Goal: Task Accomplishment & Management: Use online tool/utility

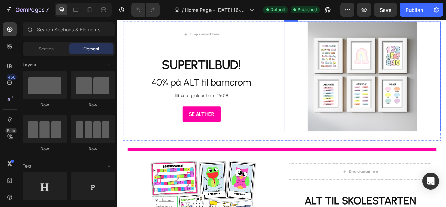
scroll to position [279, 0]
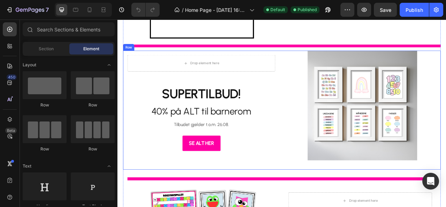
click at [137, 206] on div "Drop element here Row SUPERTILBUD! 40% på ALT til barnerom Heading Tilbudet gje…" at bounding box center [223, 134] width 199 height 151
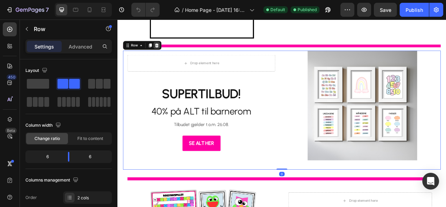
click at [170, 52] on div at bounding box center [167, 52] width 8 height 8
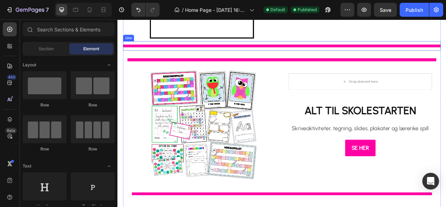
click at [345, 52] on div at bounding box center [326, 52] width 404 height 3
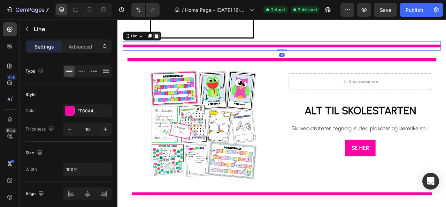
click at [170, 41] on div at bounding box center [167, 40] width 8 height 8
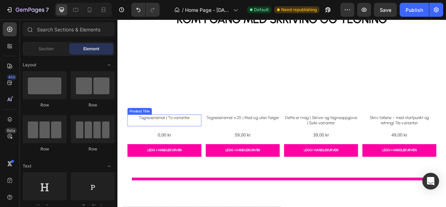
scroll to position [523, 0]
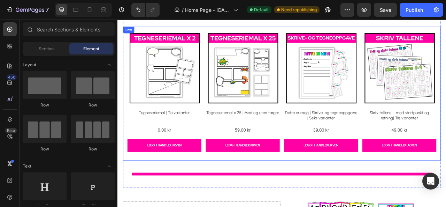
click at [135, 192] on div "Product Images Tegneseriemal | To varianter Product Title 0,00 kr Product Price…" at bounding box center [326, 114] width 404 height 170
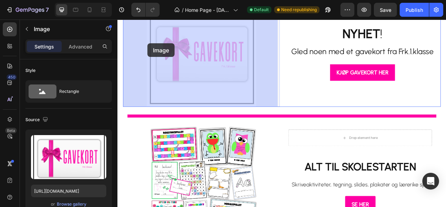
scroll to position [189, 0]
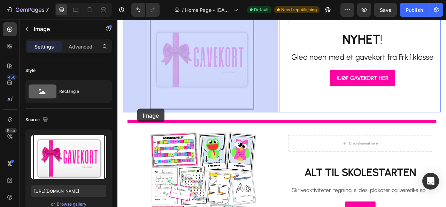
drag, startPoint x: 131, startPoint y: 112, endPoint x: 143, endPoint y: 133, distance: 23.7
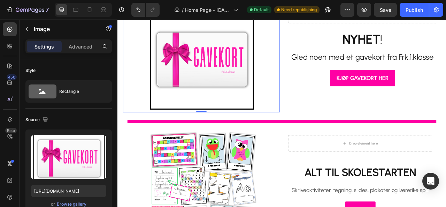
scroll to position [119, 0]
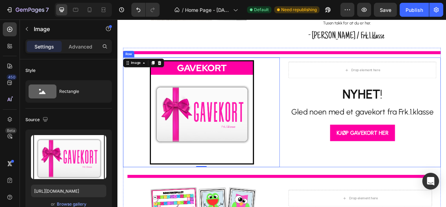
click at [340, 203] on div "Drop element here Row NYHET ! Gled noen med et gavekort fra Frk.1.klasse Headin…" at bounding box center [428, 137] width 199 height 139
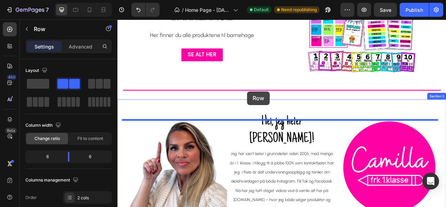
scroll to position [1071, 0]
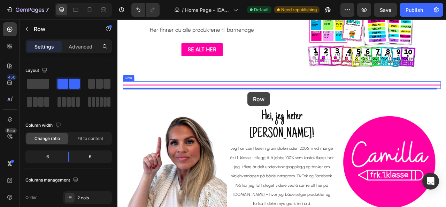
drag, startPoint x: 351, startPoint y: 196, endPoint x: 283, endPoint y: 112, distance: 108.0
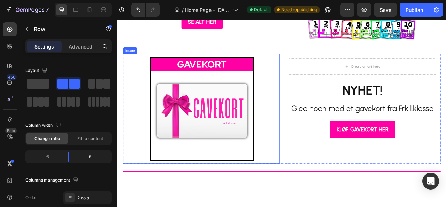
scroll to position [932, 0]
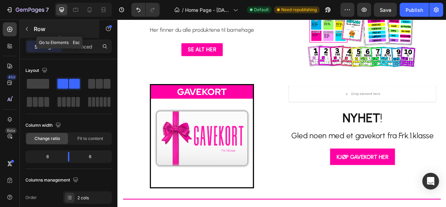
click at [28, 28] on icon "button" at bounding box center [27, 29] width 6 height 6
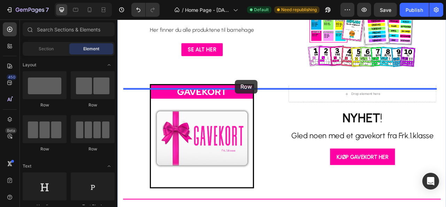
drag, startPoint x: 174, startPoint y: 107, endPoint x: 267, endPoint y: 96, distance: 94.0
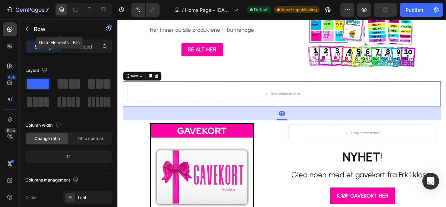
click at [27, 27] on icon "button" at bounding box center [27, 29] width 6 height 6
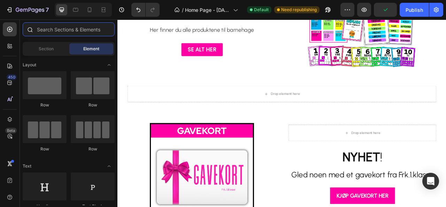
click at [54, 32] on input "text" at bounding box center [69, 29] width 92 height 14
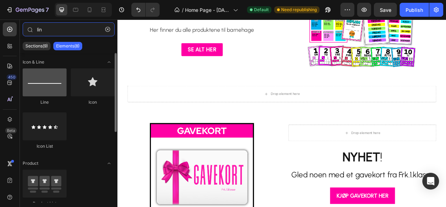
type input "lin"
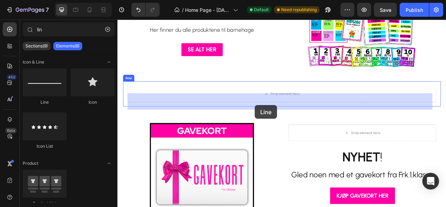
drag, startPoint x: 166, startPoint y: 100, endPoint x: 293, endPoint y: 128, distance: 130.1
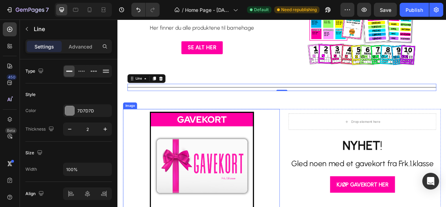
scroll to position [1071, 0]
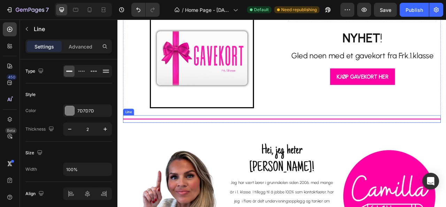
click at [264, 151] on div "Title Line" at bounding box center [326, 145] width 404 height 9
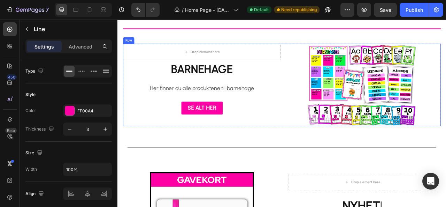
scroll to position [862, 0]
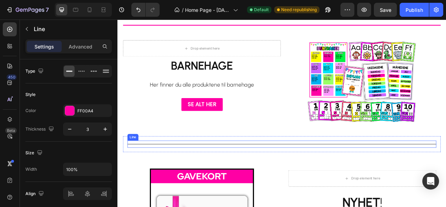
click at [246, 182] on div "Title Line" at bounding box center [326, 177] width 393 height 9
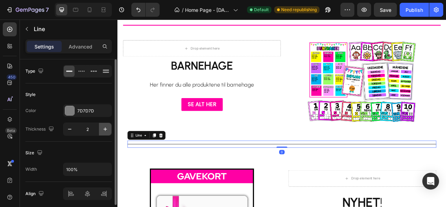
click at [104, 129] on icon "button" at bounding box center [105, 129] width 7 height 7
type input "3"
click at [74, 109] on div at bounding box center [69, 110] width 9 height 9
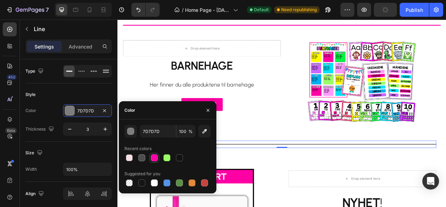
click at [154, 154] on div at bounding box center [154, 157] width 7 height 7
type input "FF00A4"
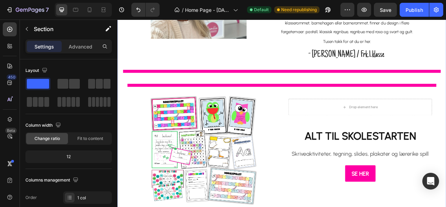
scroll to position [0, 0]
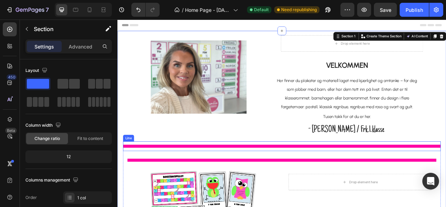
click at [348, 180] on div at bounding box center [326, 181] width 404 height 4
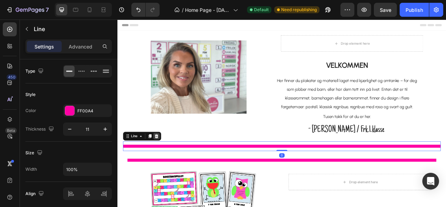
click at [169, 166] on icon at bounding box center [167, 168] width 6 height 6
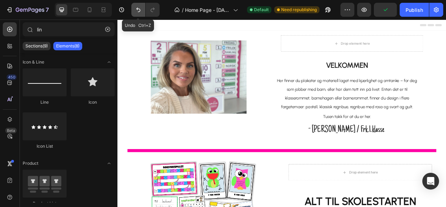
click at [136, 12] on icon "Undo/Redo" at bounding box center [138, 9] width 7 height 7
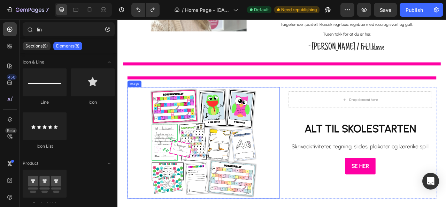
scroll to position [35, 0]
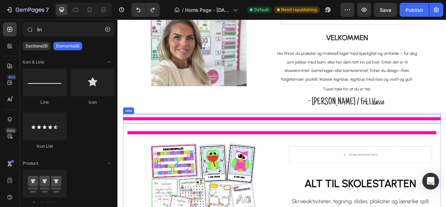
click at [235, 145] on div at bounding box center [326, 146] width 404 height 4
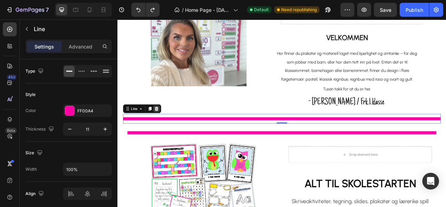
click at [166, 131] on icon at bounding box center [167, 132] width 5 height 5
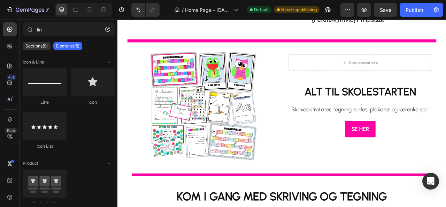
scroll to position [209, 0]
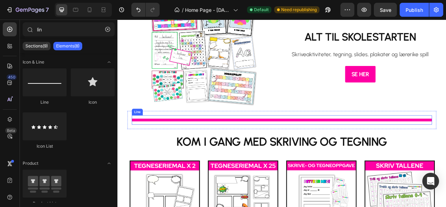
drag, startPoint x: 251, startPoint y: 147, endPoint x: 243, endPoint y: 149, distance: 8.5
click at [251, 147] on div at bounding box center [327, 146] width 382 height 3
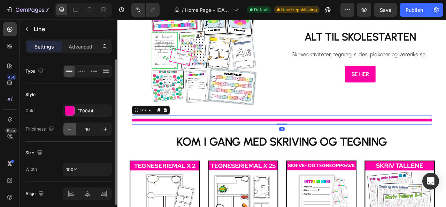
click at [68, 129] on icon "button" at bounding box center [69, 129] width 7 height 7
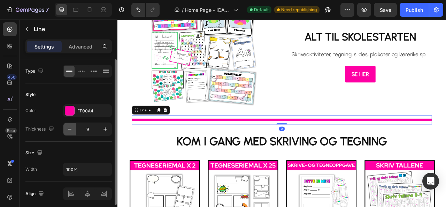
click at [68, 129] on icon "button" at bounding box center [69, 129] width 7 height 7
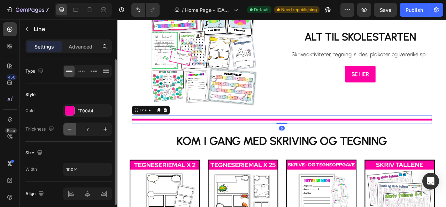
click at [69, 129] on icon "button" at bounding box center [69, 129] width 7 height 7
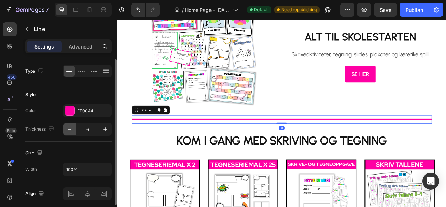
click at [69, 129] on icon "button" at bounding box center [69, 129] width 3 height 1
type input "5"
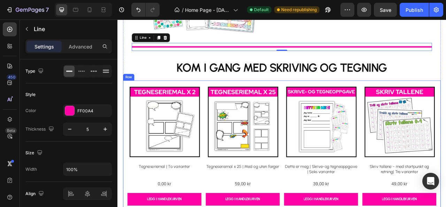
scroll to position [384, 0]
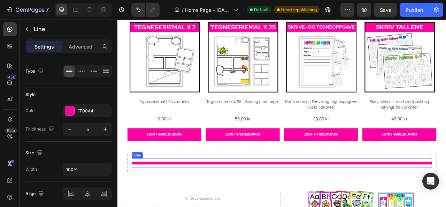
click at [293, 202] on div at bounding box center [327, 201] width 382 height 3
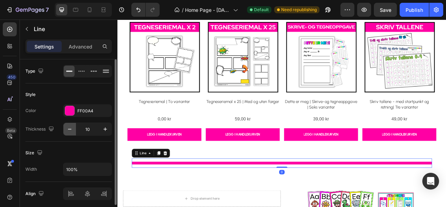
click at [74, 128] on button "button" at bounding box center [69, 129] width 13 height 13
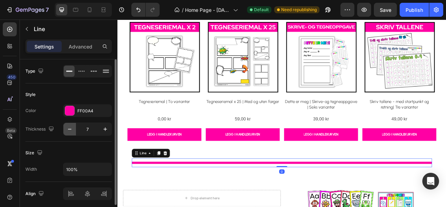
click at [74, 128] on button "button" at bounding box center [69, 129] width 13 height 13
type input "5"
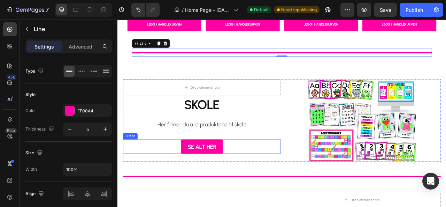
scroll to position [558, 0]
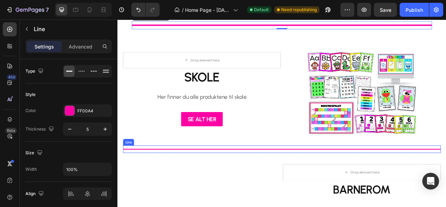
click at [251, 180] on div "Title Line" at bounding box center [326, 184] width 404 height 9
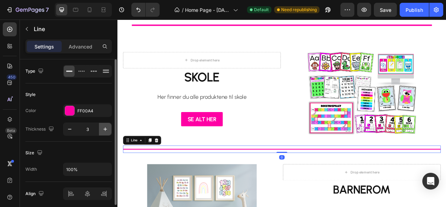
click at [109, 127] on button "button" at bounding box center [105, 129] width 13 height 13
type input "5"
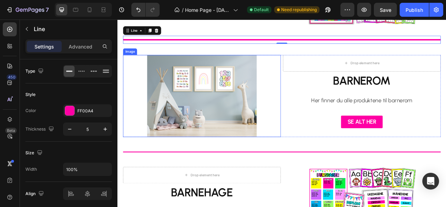
scroll to position [732, 0]
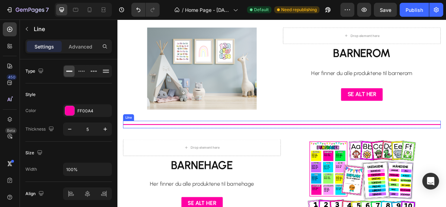
click at [242, 148] on div "Title Line" at bounding box center [326, 152] width 404 height 9
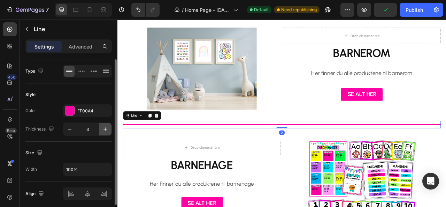
click at [103, 126] on icon "button" at bounding box center [105, 129] width 7 height 7
click at [103, 127] on icon "button" at bounding box center [105, 129] width 7 height 7
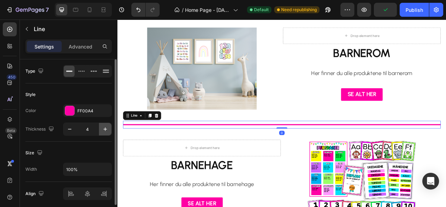
type input "5"
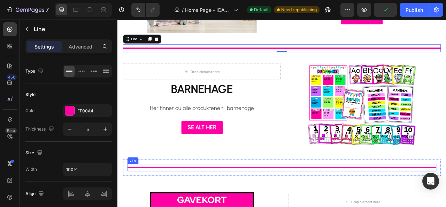
scroll to position [872, 0]
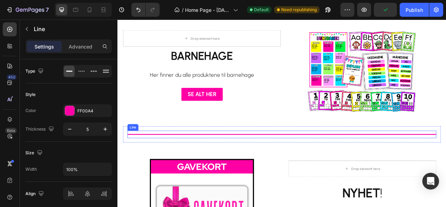
click at [221, 165] on div "Title Line" at bounding box center [326, 165] width 393 height 9
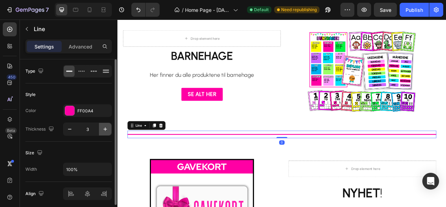
click at [105, 126] on icon "button" at bounding box center [105, 129] width 7 height 7
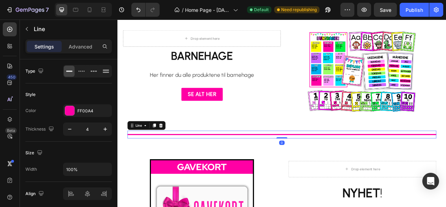
type input "5"
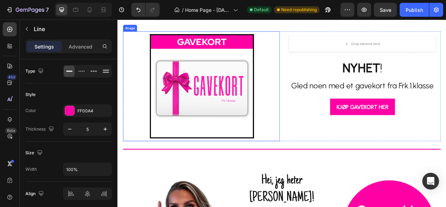
scroll to position [1046, 0]
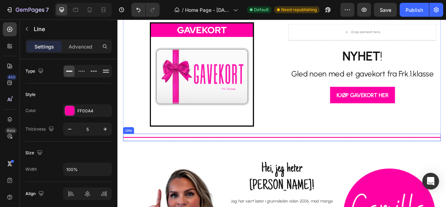
click at [233, 169] on div at bounding box center [326, 169] width 404 height 1
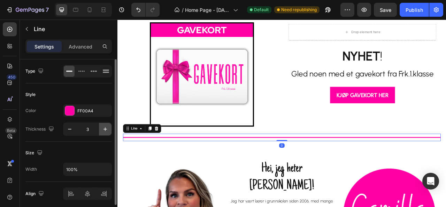
click at [107, 128] on icon "button" at bounding box center [105, 129] width 7 height 7
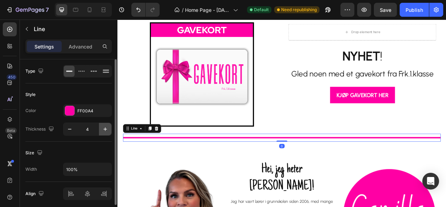
type input "5"
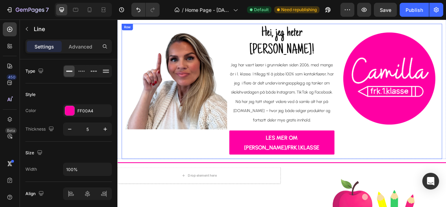
scroll to position [1220, 0]
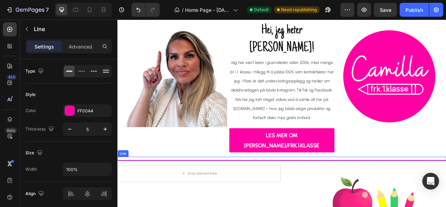
click at [215, 194] on div "Title Line" at bounding box center [326, 196] width 418 height 5
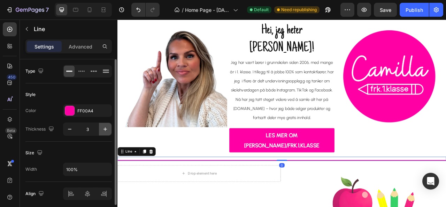
click at [102, 130] on button "button" at bounding box center [105, 129] width 13 height 13
click at [102, 130] on icon "button" at bounding box center [105, 129] width 7 height 7
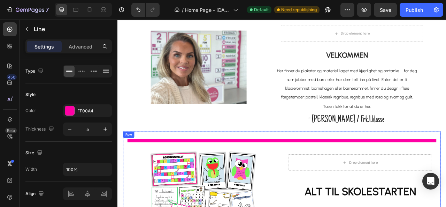
scroll to position [0, 0]
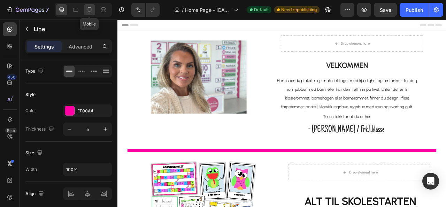
click at [92, 8] on icon at bounding box center [89, 9] width 7 height 7
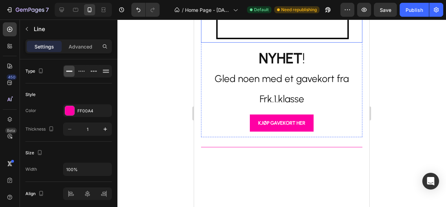
scroll to position [1569, 0]
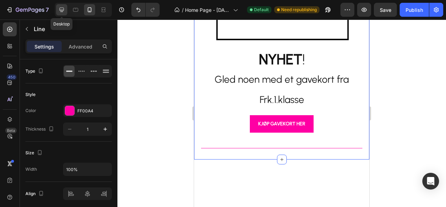
click at [61, 7] on icon at bounding box center [61, 9] width 7 height 7
type input "5"
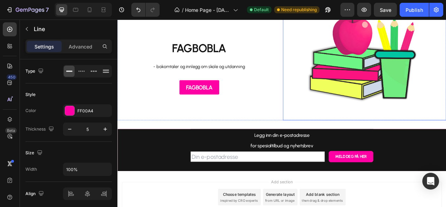
scroll to position [1504, 0]
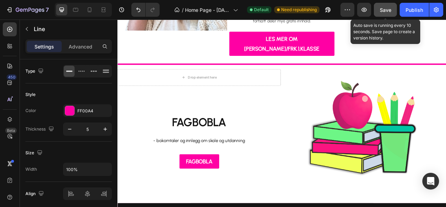
click at [386, 9] on span "Save" at bounding box center [386, 10] width 12 height 6
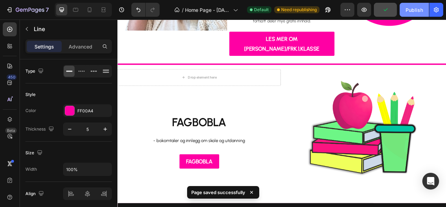
click at [417, 8] on div "Publish" at bounding box center [414, 9] width 17 height 7
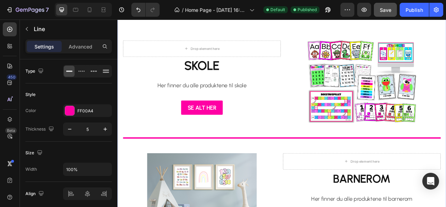
scroll to position [447, 0]
